Goal: Information Seeking & Learning: Learn about a topic

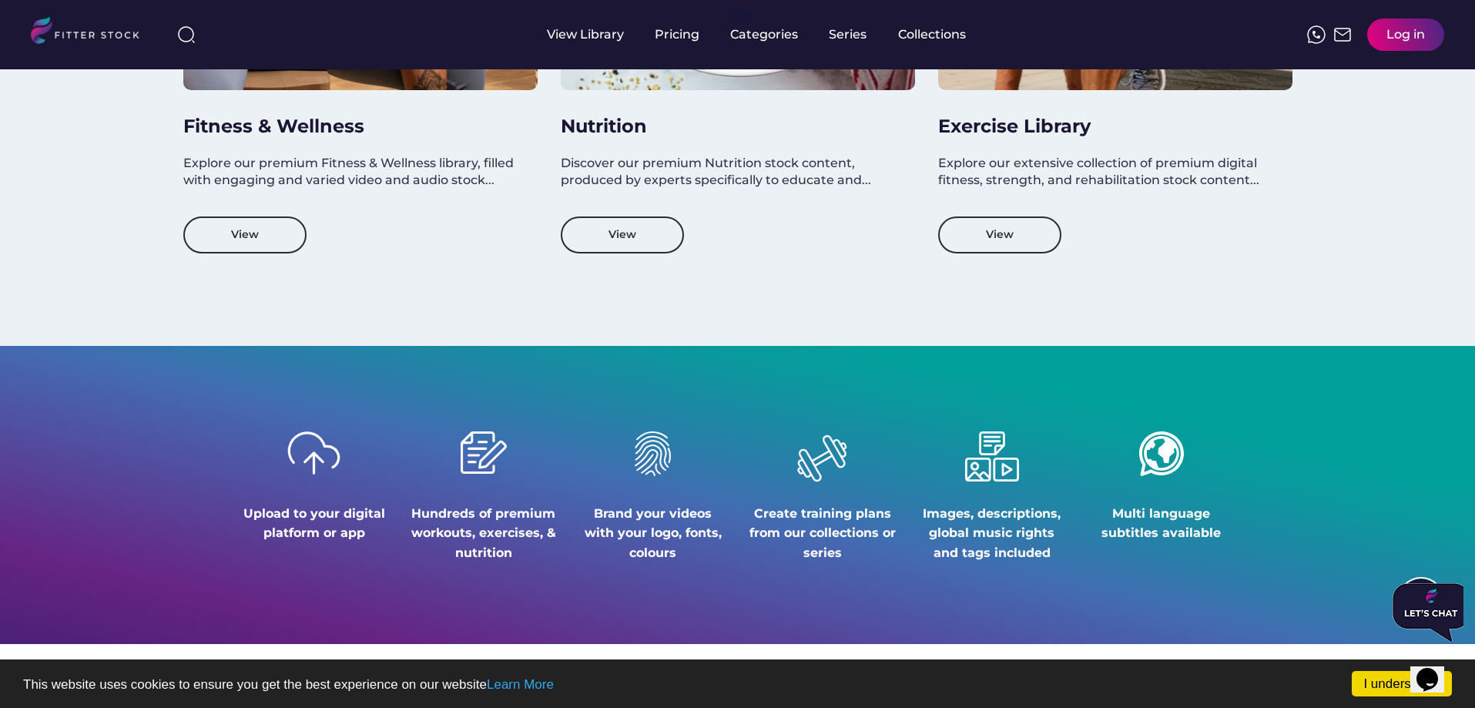
scroll to position [1772, 0]
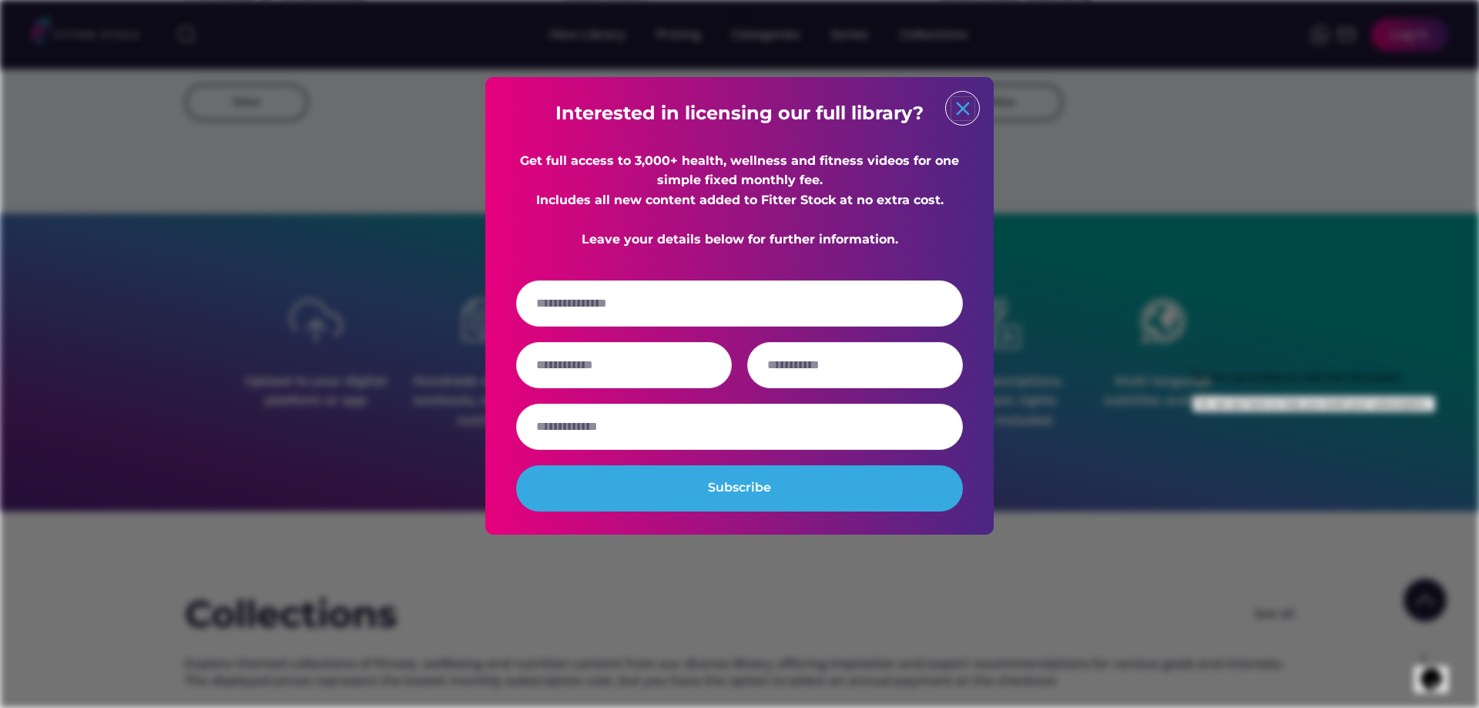
drag, startPoint x: 961, startPoint y: 112, endPoint x: 948, endPoint y: 153, distance: 42.9
click at [956, 130] on div "Interested in licensing our full library? Get full access to 3,000+ health, wel…" at bounding box center [739, 306] width 508 height 458
click at [963, 106] on text "close" at bounding box center [962, 108] width 23 height 23
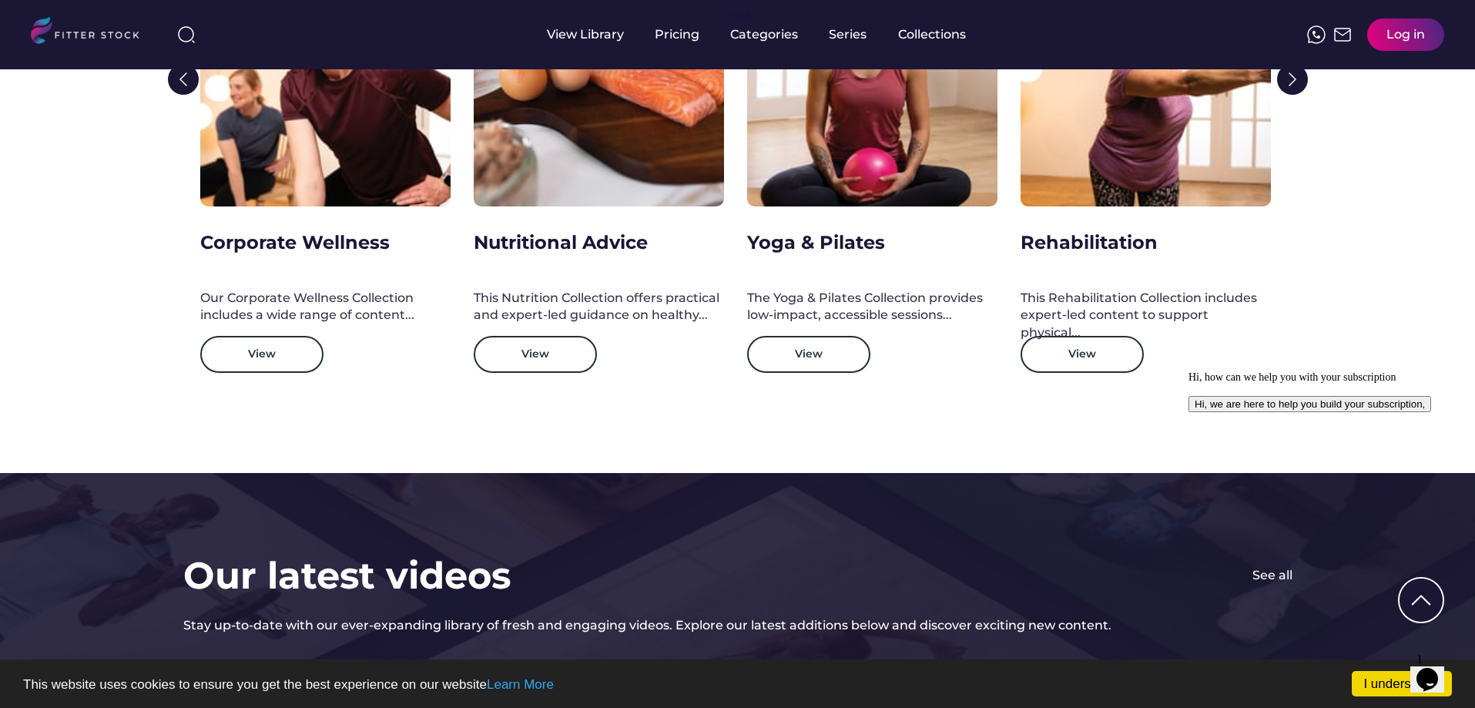
scroll to position [2542, 0]
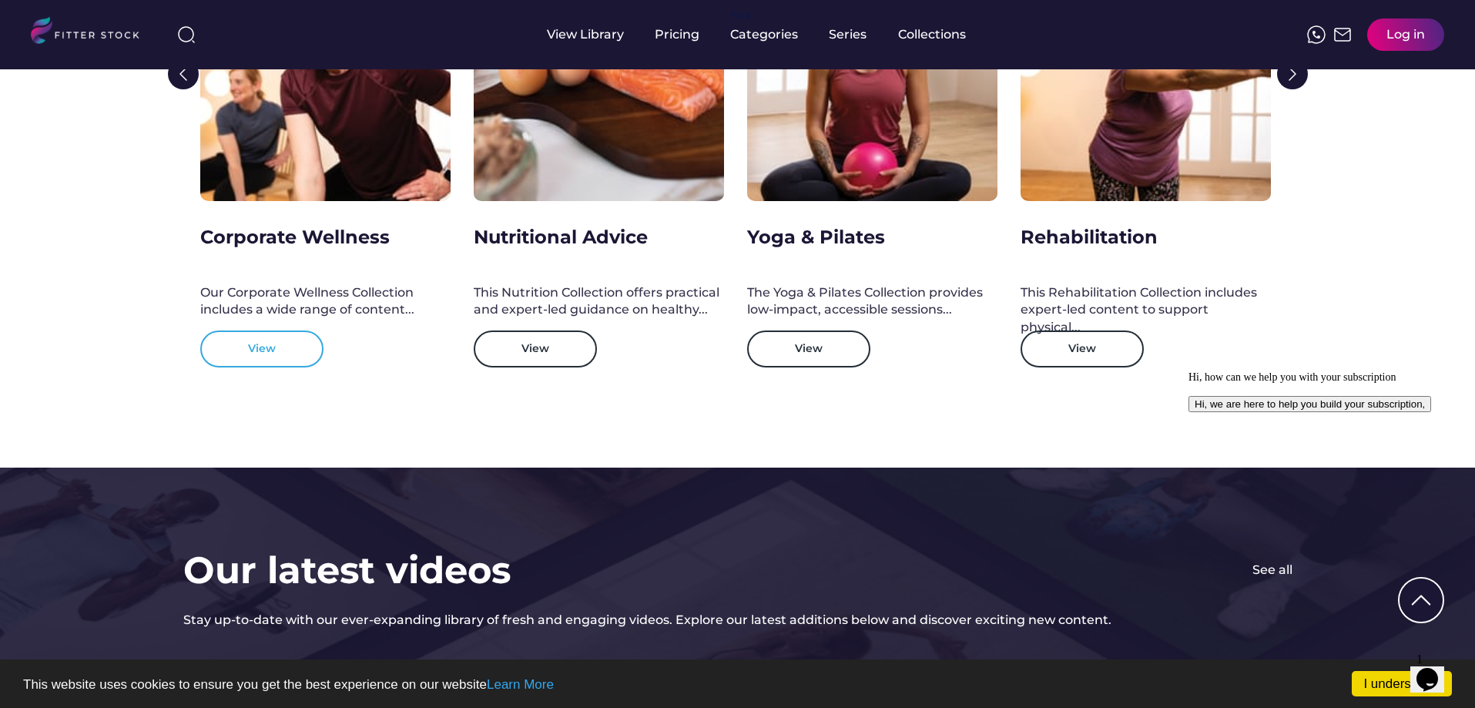
click at [279, 361] on button "View" at bounding box center [261, 348] width 123 height 37
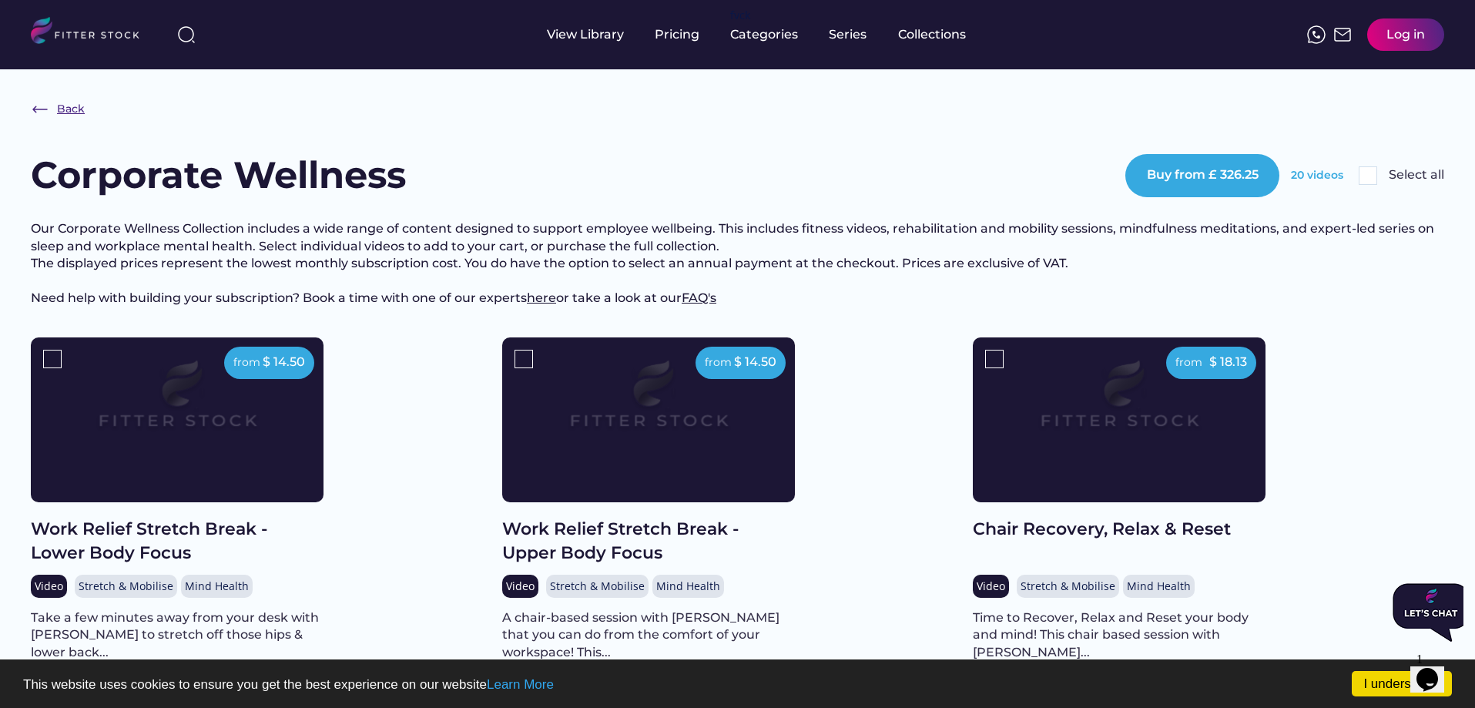
click at [62, 106] on div "Back" at bounding box center [71, 109] width 28 height 15
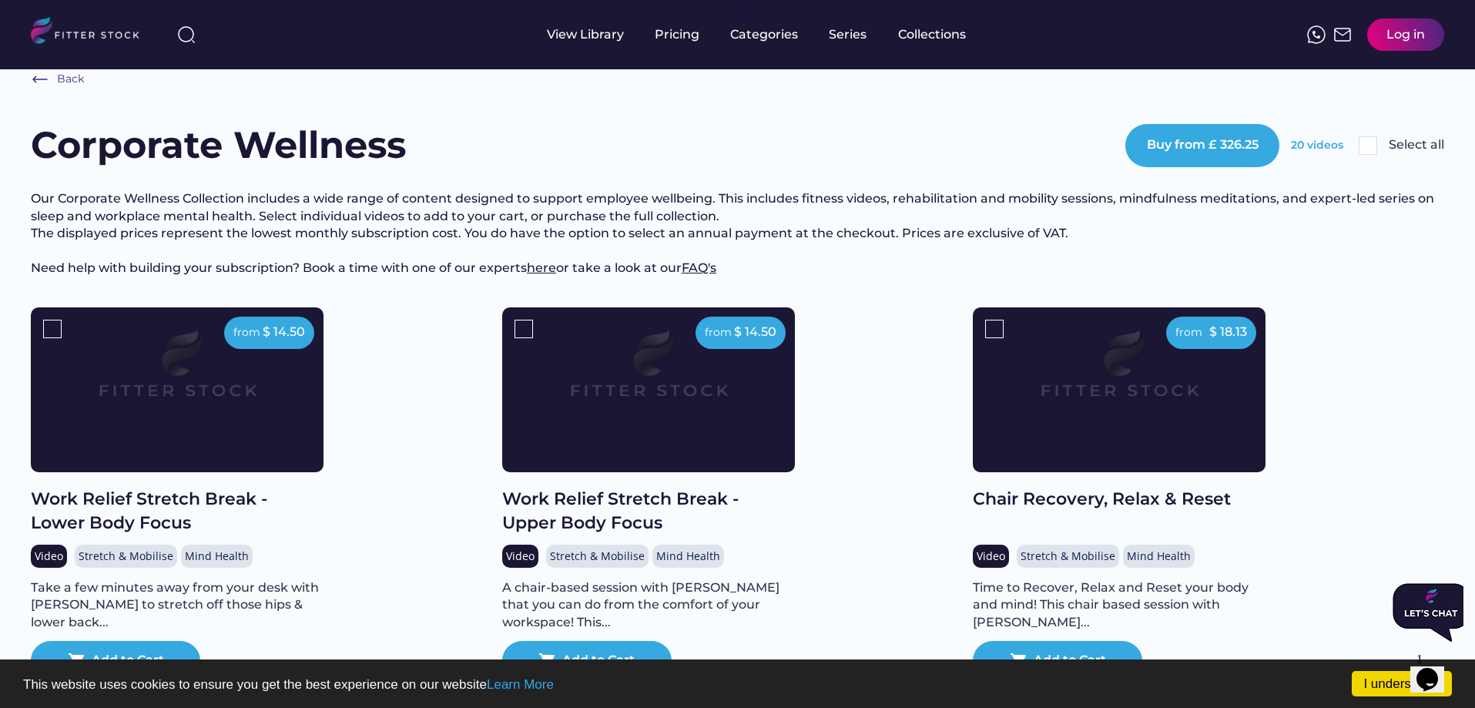
scroll to position [31, 0]
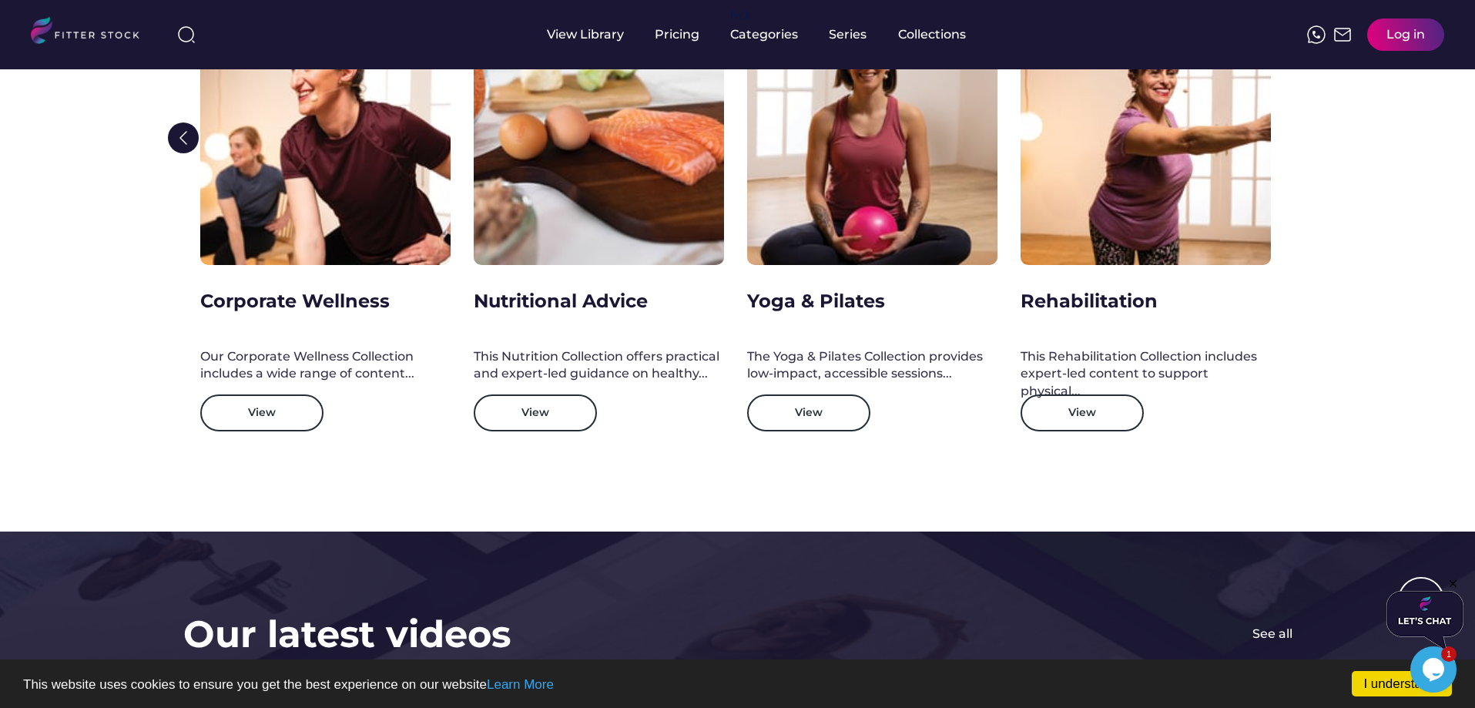
click at [108, 37] on img at bounding box center [92, 33] width 122 height 32
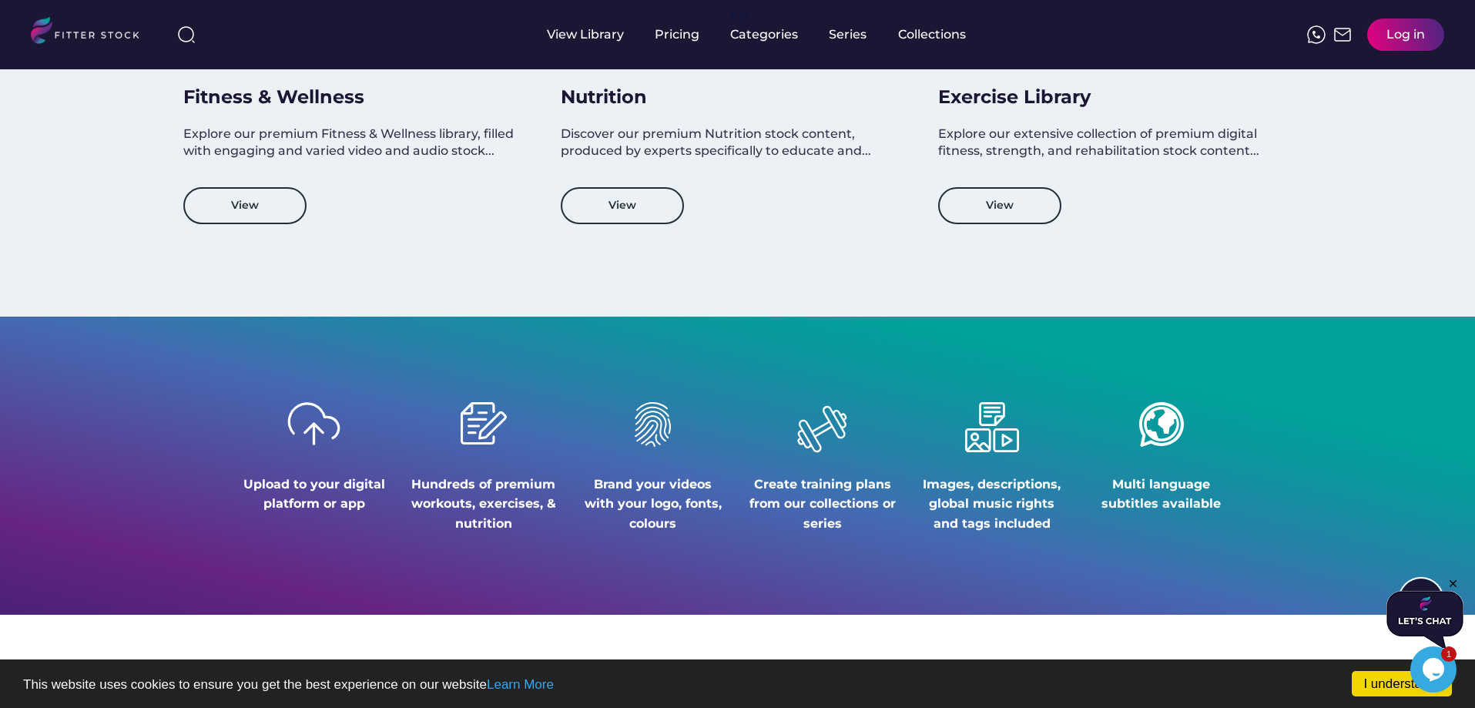
scroll to position [1650, 0]
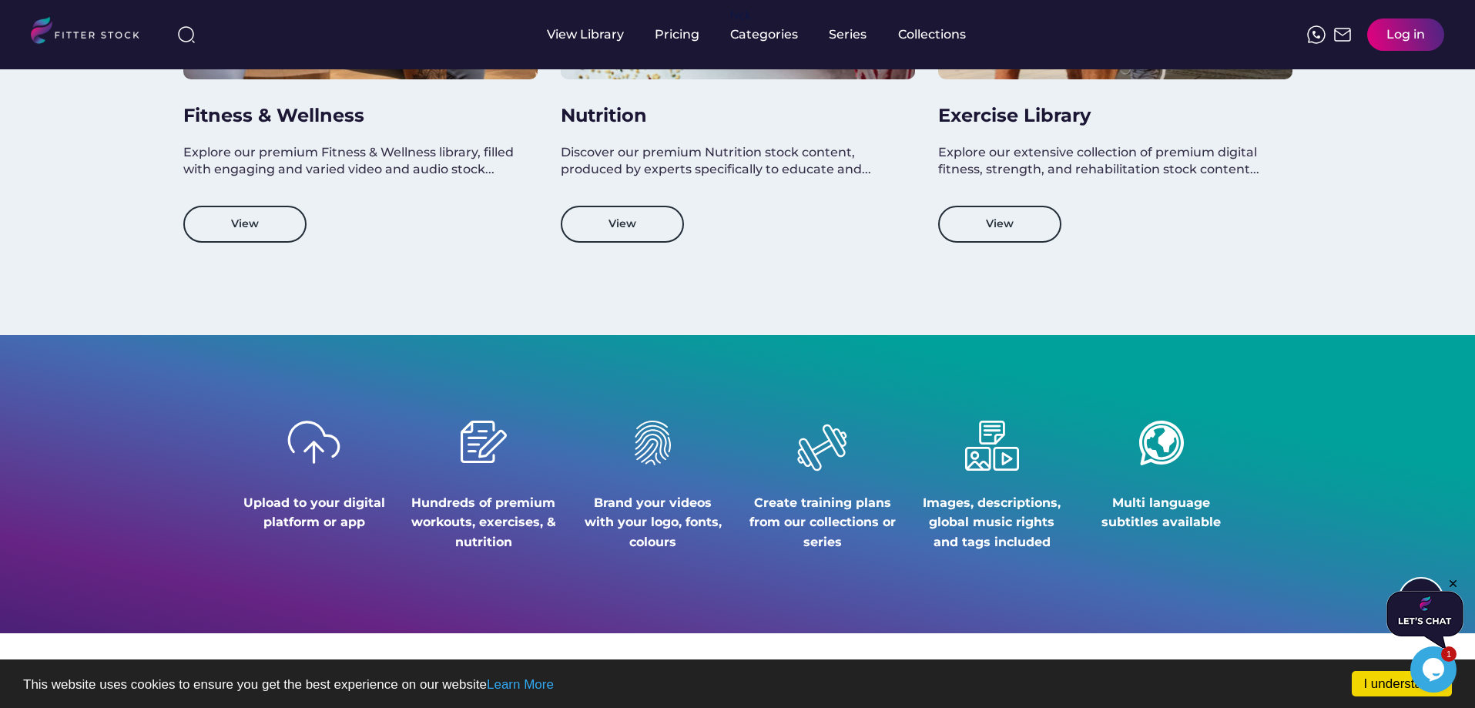
drag, startPoint x: 244, startPoint y: 501, endPoint x: 1235, endPoint y: 547, distance: 991.8
click at [1235, 547] on div "Upload to your digital platform or app Hundreds of premium workouts, exercises,…" at bounding box center [738, 487] width 1414 height 132
copy div "Upload to your digital platform or app Hundreds of premium workouts, exercises,…"
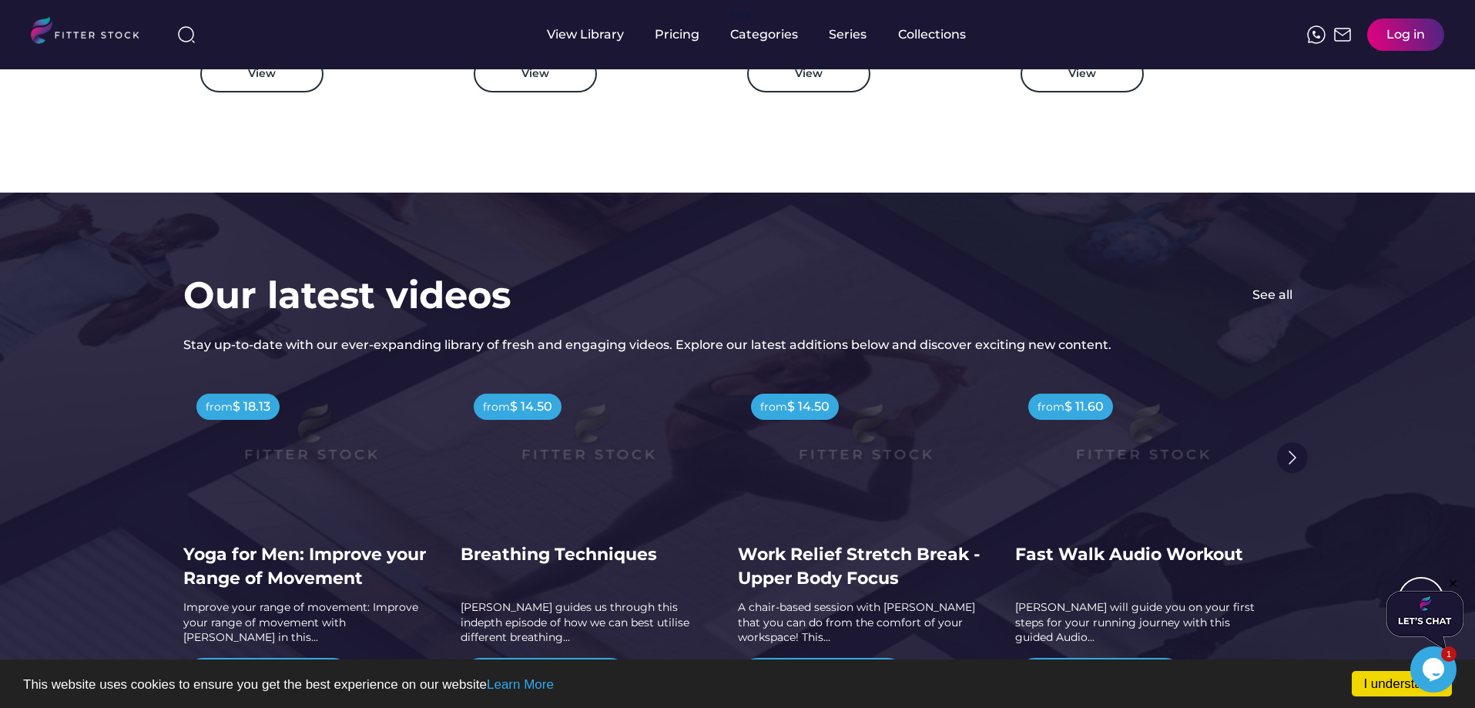
scroll to position [2575, 0]
